Goal: Check status

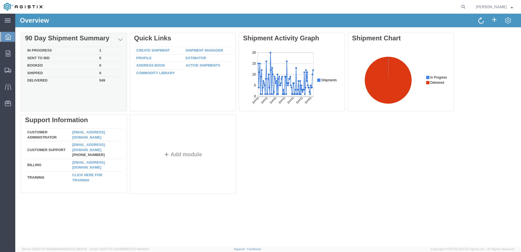
click at [46, 52] on td "In Progress" at bounding box center [61, 51] width 72 height 8
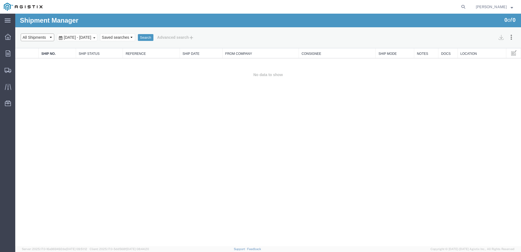
click at [42, 38] on select "Select status Active All Shipments Approved Booked Canceled Delivered Denied Ne…" at bounding box center [38, 38] width 34 height 8
select select "APPROVED"
click at [21, 34] on select "Select status Active All Shipments Approved Booked Canceled Delivered Denied Ne…" at bounding box center [38, 38] width 34 height 8
